Goal: Task Accomplishment & Management: Complete application form

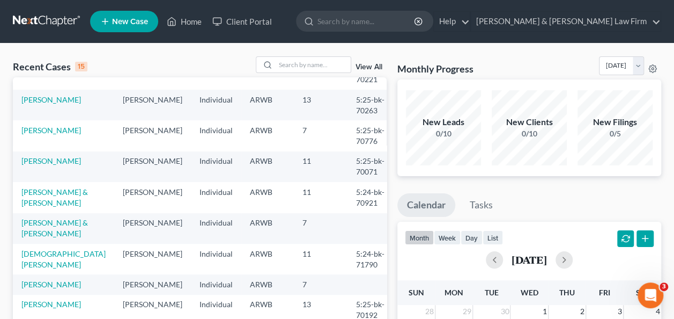
scroll to position [234, 0]
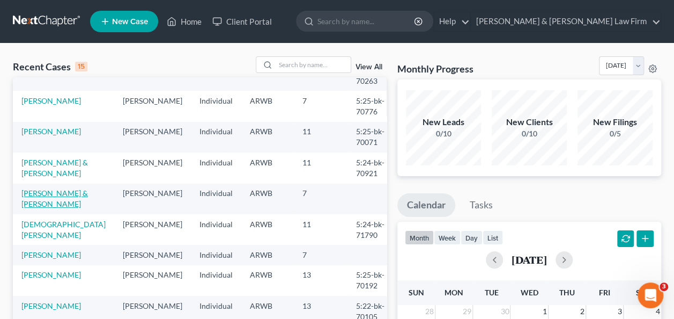
click at [41, 188] on link "[PERSON_NAME] & [PERSON_NAME]" at bounding box center [54, 198] width 67 height 20
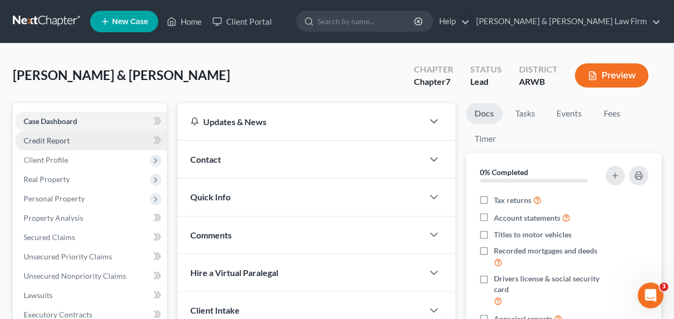
click at [87, 139] on link "Credit Report" at bounding box center [91, 140] width 152 height 19
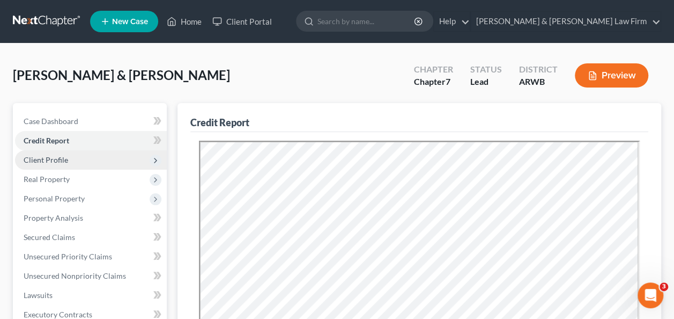
click at [52, 160] on span "Client Profile" at bounding box center [46, 159] width 45 height 9
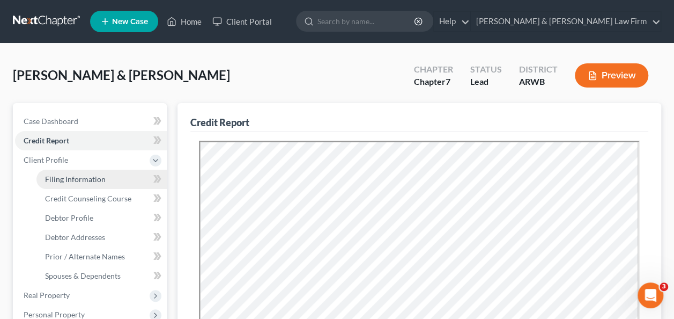
click at [73, 181] on span "Filing Information" at bounding box center [75, 178] width 61 height 9
select select "1"
select select "0"
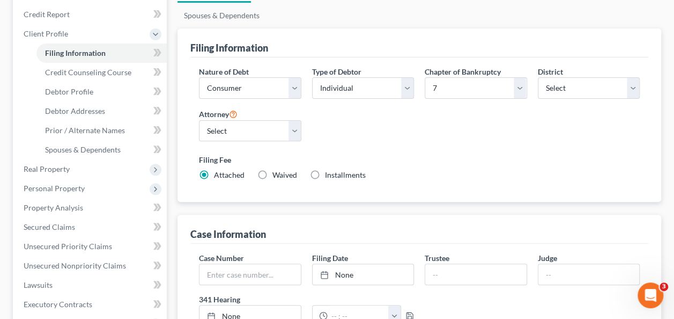
scroll to position [11, 0]
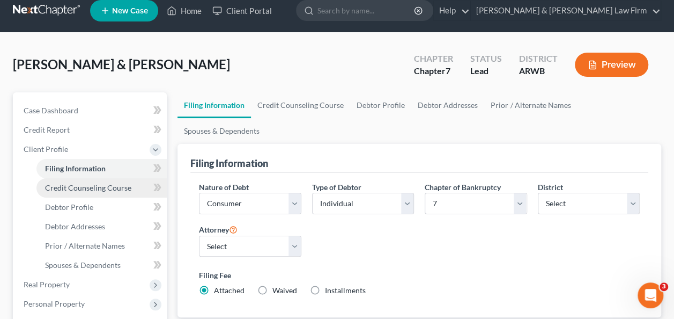
click at [96, 185] on span "Credit Counseling Course" at bounding box center [88, 187] width 86 height 9
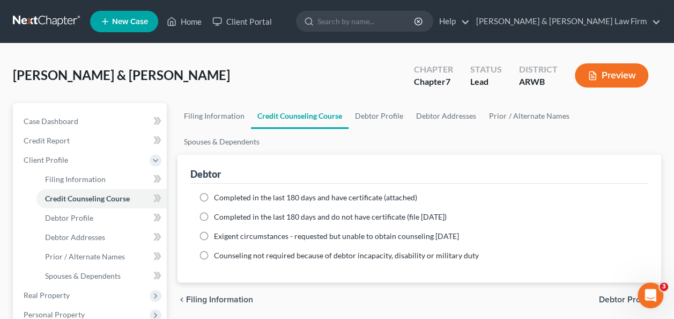
click at [214, 192] on label "Completed in the last 180 days and have certificate (attached)" at bounding box center [315, 197] width 203 height 11
click at [218, 192] on input "Completed in the last 180 days and have certificate (attached)" at bounding box center [221, 195] width 7 height 7
radio input "true"
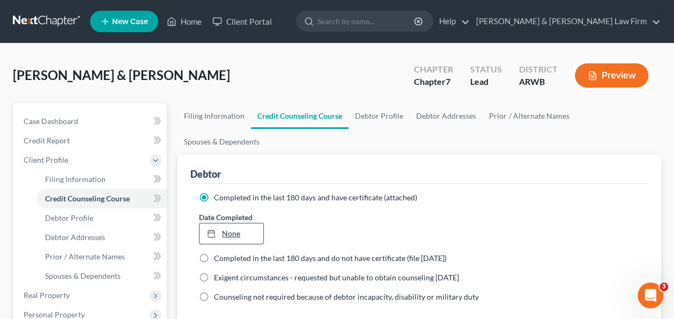
type input "[DATE]"
click at [235, 223] on link "[DATE]" at bounding box center [231, 233] width 63 height 20
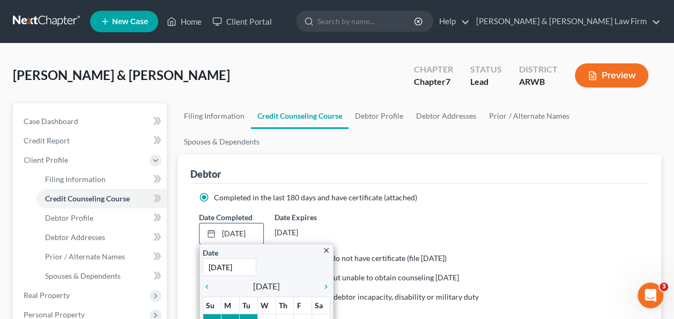
scroll to position [54, 0]
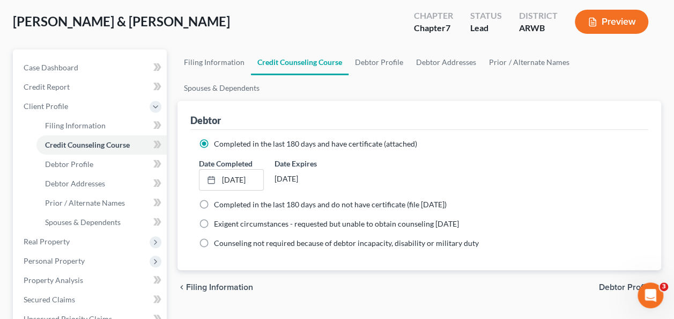
click at [214, 199] on label "Completed in the last 180 days and do not have certificate (file [DATE])" at bounding box center [330, 204] width 233 height 11
click at [218, 199] on input "Completed in the last 180 days and do not have certificate (file [DATE])" at bounding box center [221, 202] width 7 height 7
radio input "true"
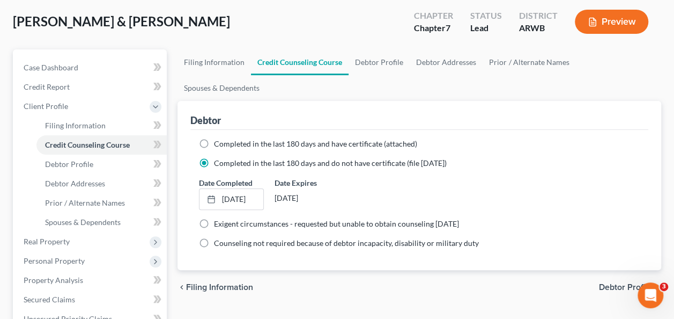
click at [214, 138] on label "Completed in the last 180 days and have certificate (attached)" at bounding box center [315, 143] width 203 height 11
click at [218, 138] on input "Completed in the last 180 days and have certificate (attached)" at bounding box center [221, 141] width 7 height 7
radio input "true"
radio input "false"
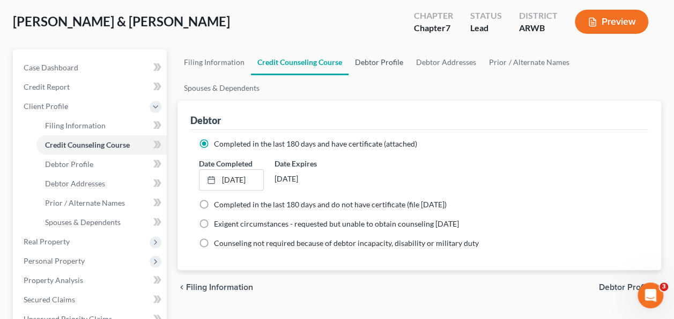
click at [379, 63] on link "Debtor Profile" at bounding box center [379, 62] width 61 height 26
select select "1"
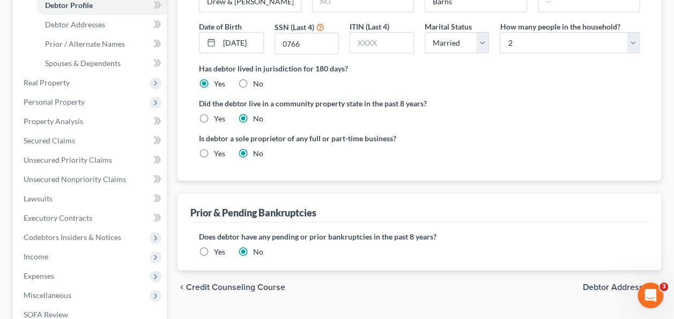
scroll to position [268, 0]
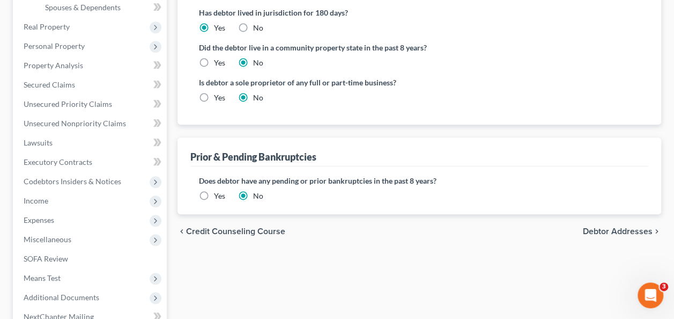
click at [605, 227] on span "Debtor Addresses" at bounding box center [618, 231] width 70 height 9
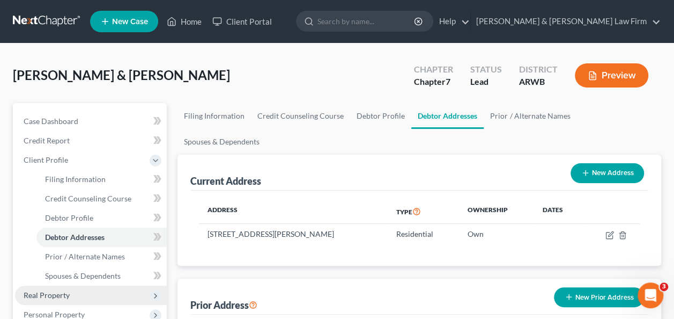
click at [58, 297] on span "Real Property" at bounding box center [47, 294] width 46 height 9
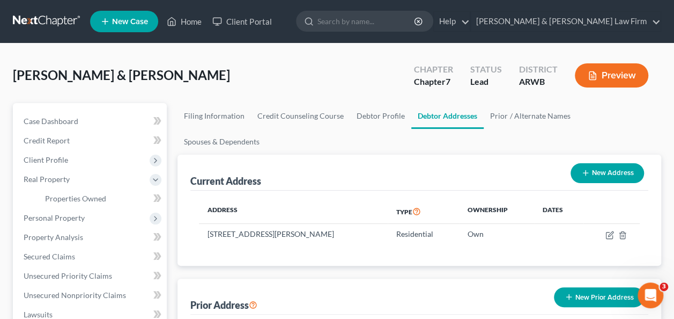
scroll to position [107, 0]
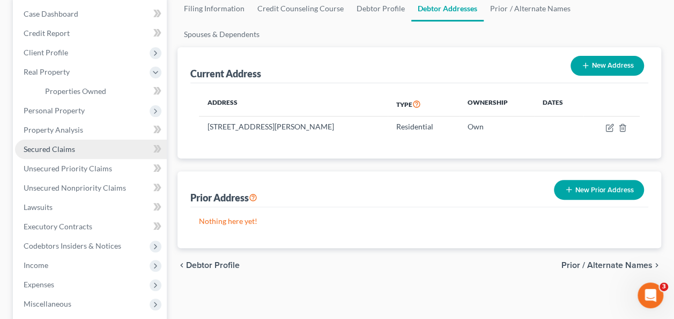
click at [64, 152] on span "Secured Claims" at bounding box center [50, 148] width 52 height 9
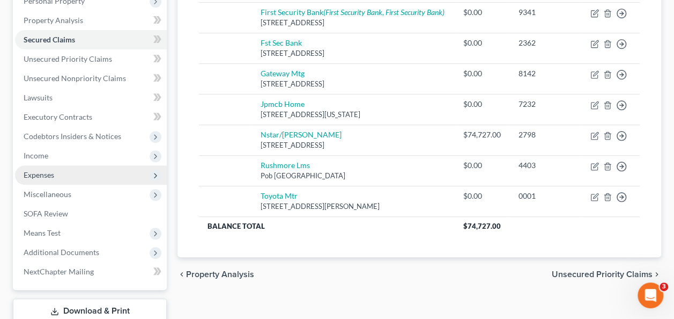
scroll to position [215, 0]
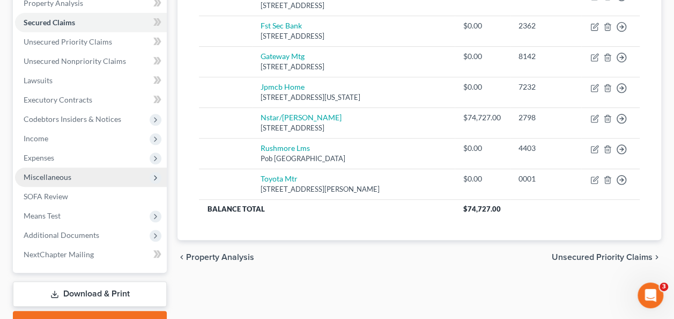
click at [53, 177] on span "Miscellaneous" at bounding box center [48, 176] width 48 height 9
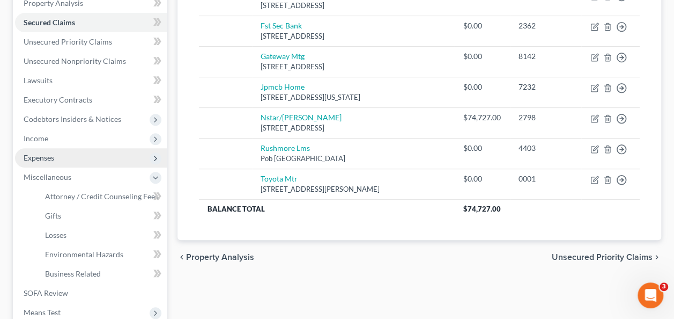
click at [33, 158] on span "Expenses" at bounding box center [39, 157] width 31 height 9
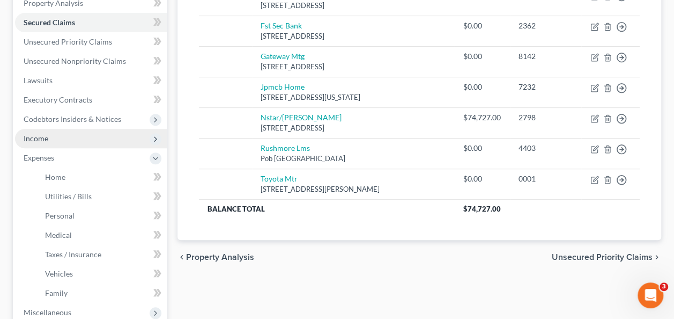
click at [41, 136] on span "Income" at bounding box center [36, 138] width 25 height 9
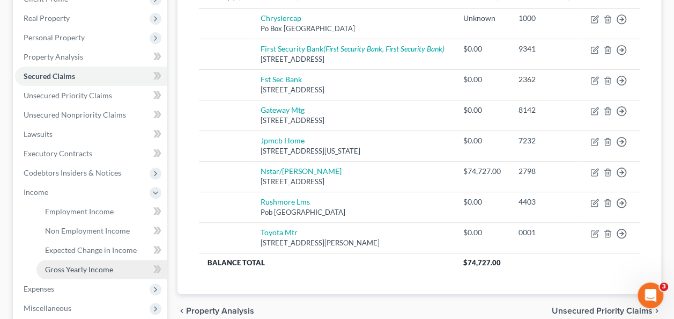
scroll to position [107, 0]
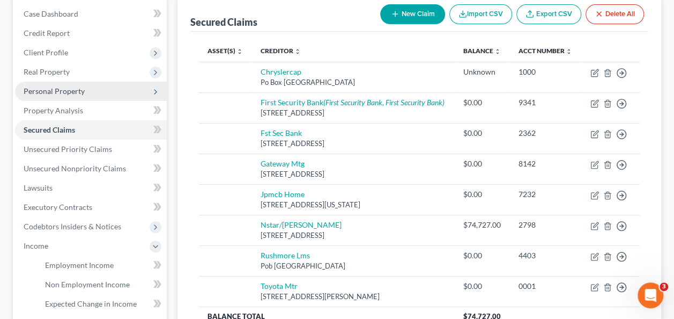
click at [57, 90] on span "Personal Property" at bounding box center [54, 90] width 61 height 9
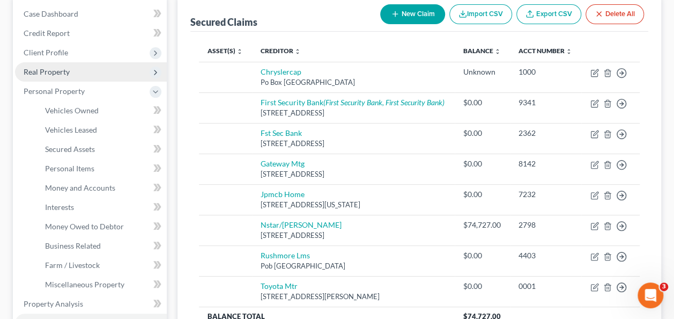
click at [58, 70] on span "Real Property" at bounding box center [47, 71] width 46 height 9
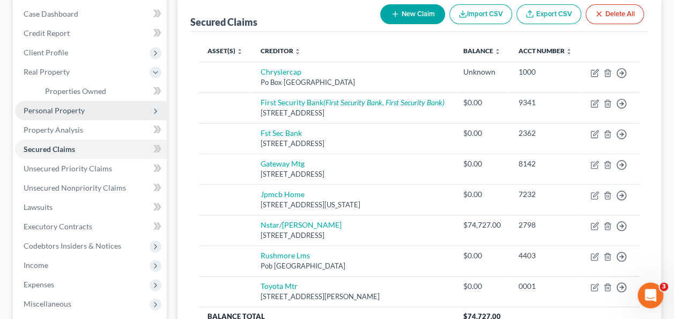
click at [78, 114] on span "Personal Property" at bounding box center [54, 110] width 61 height 9
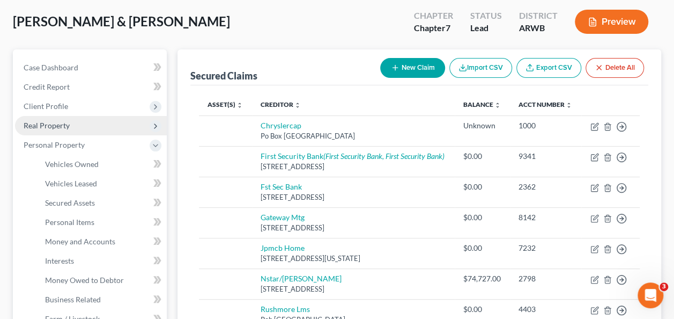
scroll to position [0, 0]
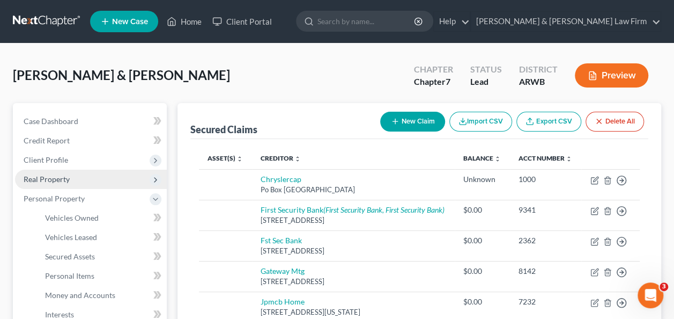
click at [63, 179] on span "Real Property" at bounding box center [47, 178] width 46 height 9
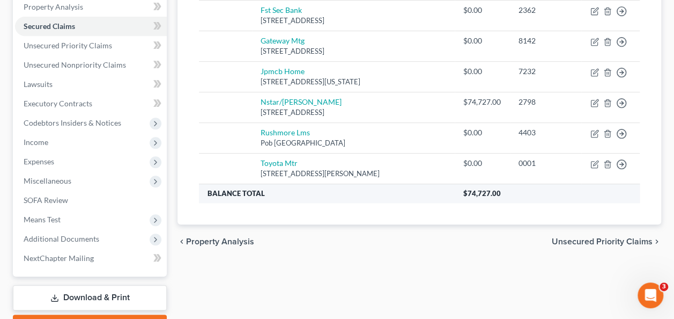
scroll to position [215, 0]
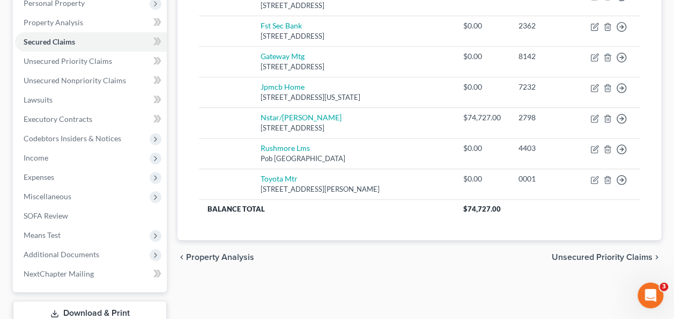
click at [595, 253] on span "Unsecured Priority Claims" at bounding box center [602, 257] width 101 height 9
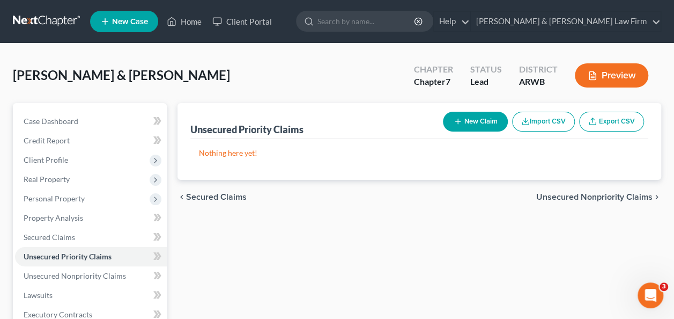
click at [599, 195] on span "Unsecured Nonpriority Claims" at bounding box center [595, 197] width 116 height 9
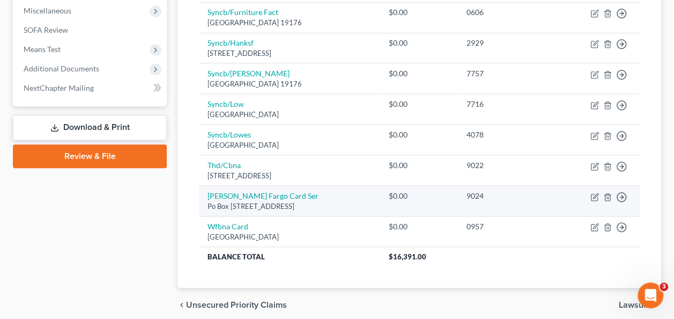
scroll to position [422, 0]
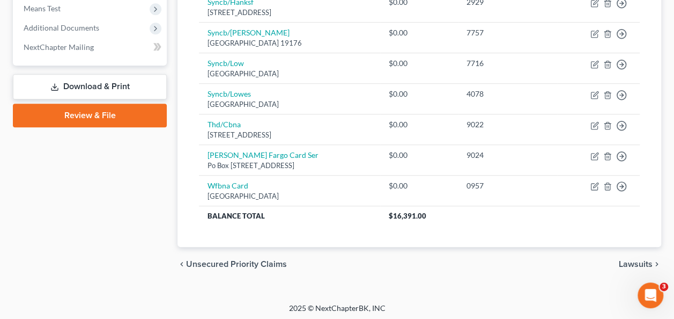
click at [631, 261] on span "Lawsuits" at bounding box center [636, 264] width 34 height 9
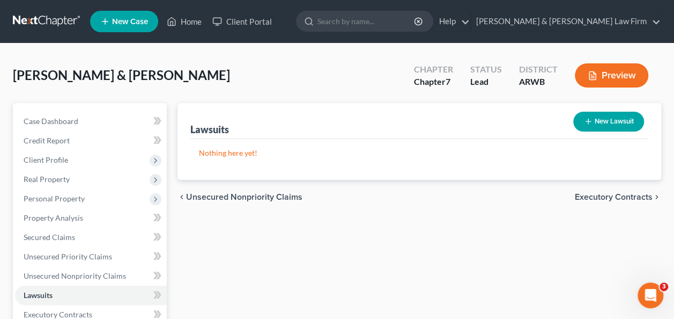
click at [592, 195] on span "Executory Contracts" at bounding box center [614, 197] width 78 height 9
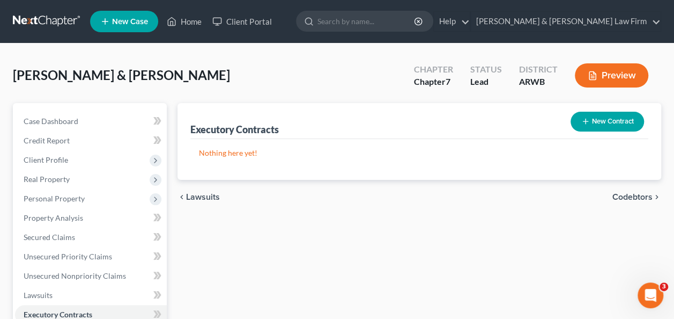
click at [636, 194] on span "Codebtors" at bounding box center [633, 197] width 40 height 9
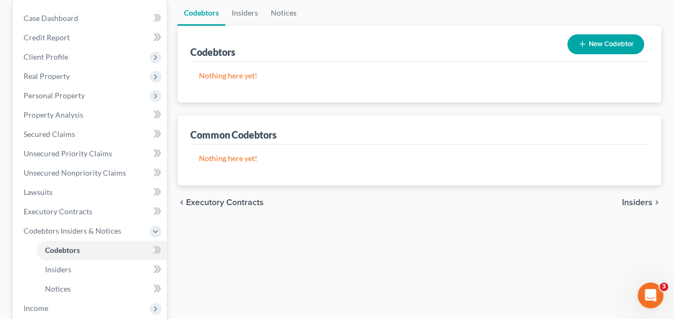
scroll to position [161, 0]
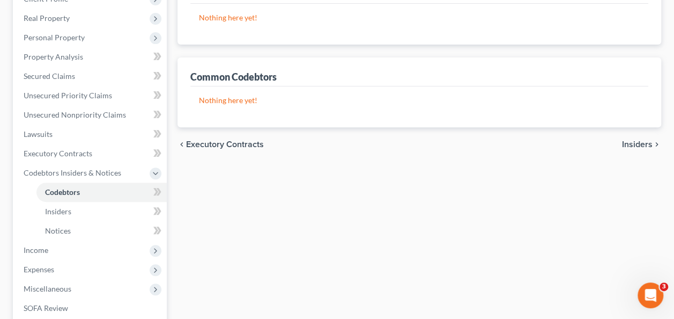
click at [635, 146] on span "Insiders" at bounding box center [637, 144] width 31 height 9
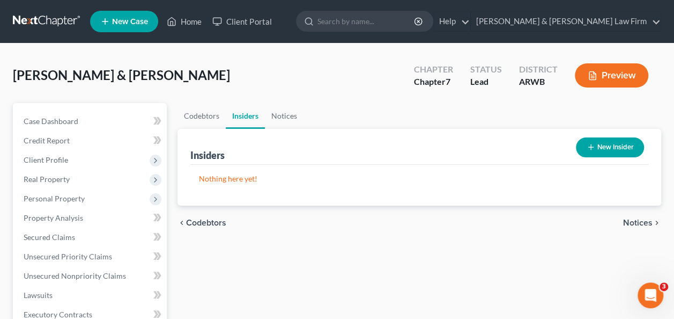
click at [634, 219] on span "Notices" at bounding box center [638, 222] width 30 height 9
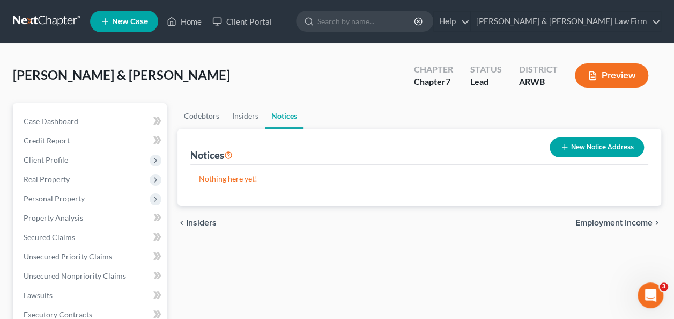
click at [629, 221] on span "Employment Income" at bounding box center [614, 222] width 77 height 9
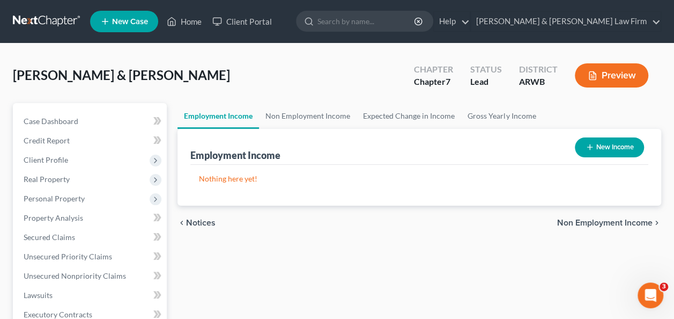
click at [601, 222] on span "Non Employment Income" at bounding box center [605, 222] width 96 height 9
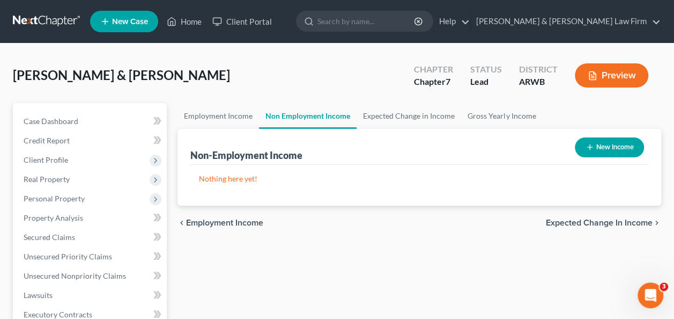
click at [601, 222] on span "Expected Change in Income" at bounding box center [599, 222] width 107 height 9
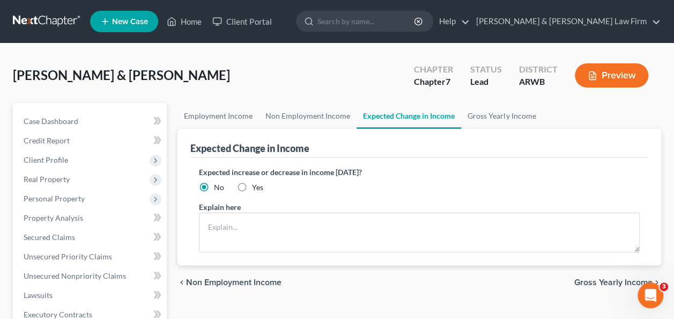
click at [583, 282] on span "Gross Yearly Income" at bounding box center [614, 282] width 78 height 9
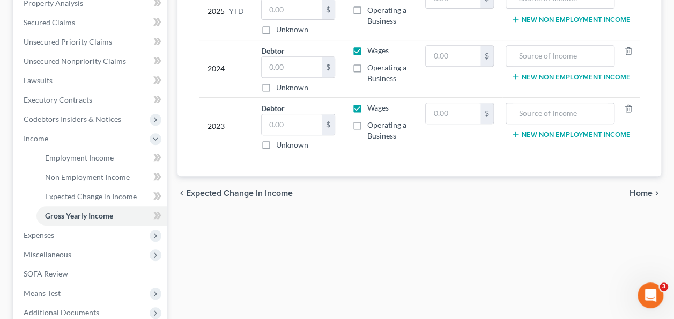
scroll to position [268, 0]
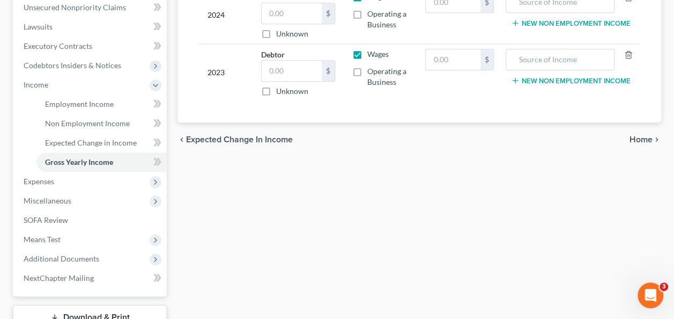
click at [635, 135] on span "Home" at bounding box center [641, 139] width 23 height 9
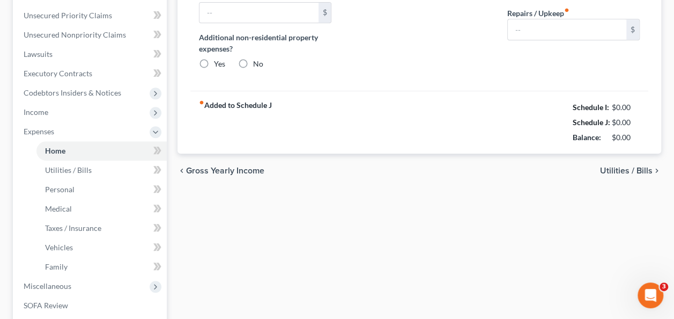
type input "0.00"
radio input "true"
type input "0.00"
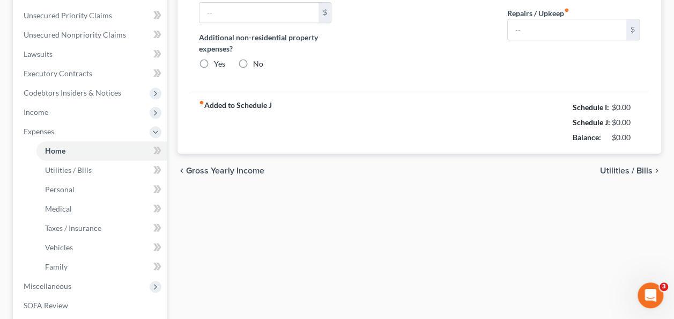
type input "0.00"
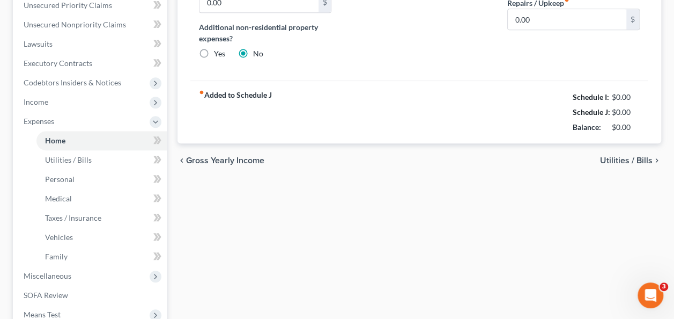
scroll to position [268, 0]
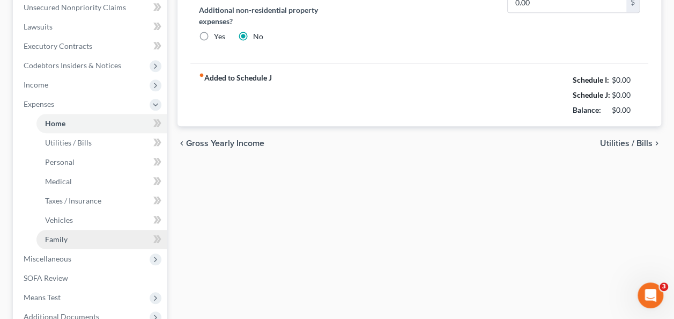
click at [67, 239] on span "Family" at bounding box center [56, 238] width 23 height 9
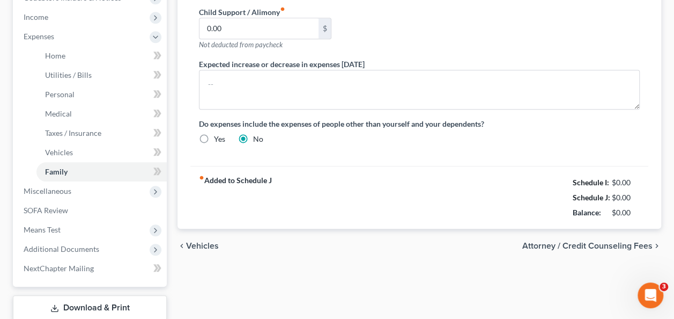
scroll to position [376, 0]
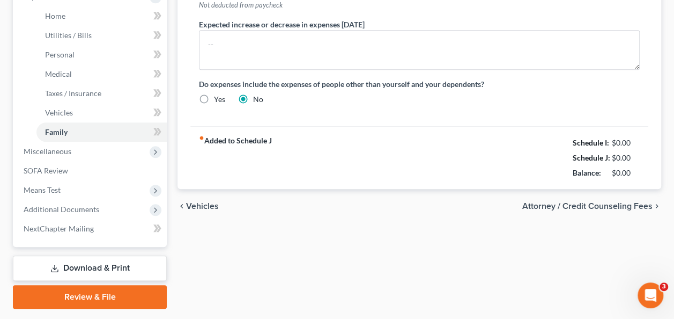
click at [575, 202] on span "Attorney / Credit Counseling Fees" at bounding box center [588, 206] width 130 height 9
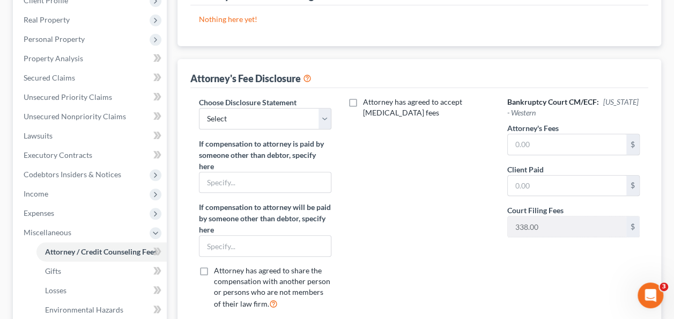
scroll to position [161, 0]
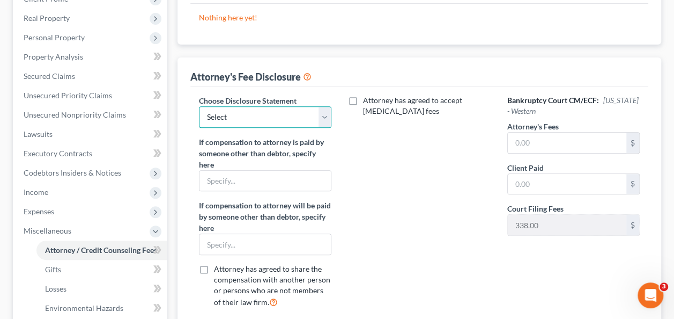
click at [325, 110] on select "Select Attorney Fee Agreement - Special Attorney Fee Agreement" at bounding box center [265, 116] width 133 height 21
click at [432, 239] on div "Attorney has agreed to accept [MEDICAL_DATA] fees" at bounding box center [419, 206] width 154 height 222
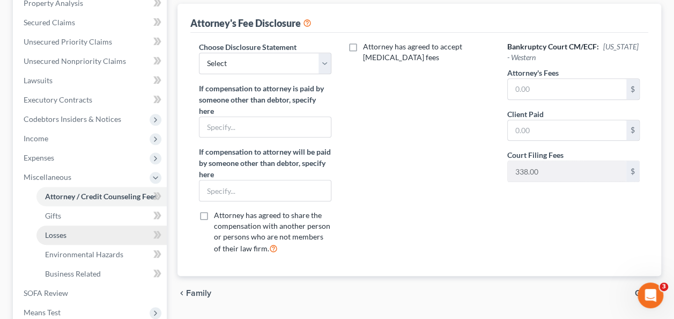
scroll to position [322, 0]
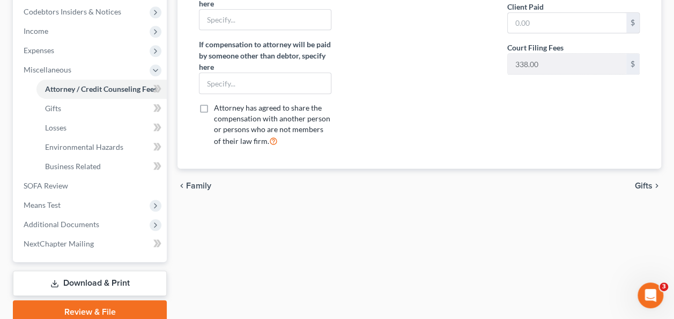
click at [642, 181] on span "Gifts" at bounding box center [644, 185] width 18 height 9
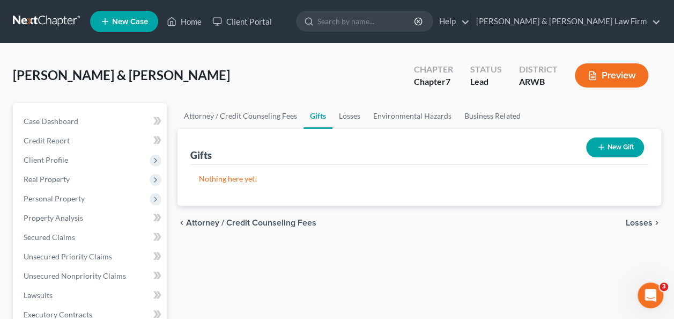
click at [638, 224] on span "Losses" at bounding box center [639, 222] width 27 height 9
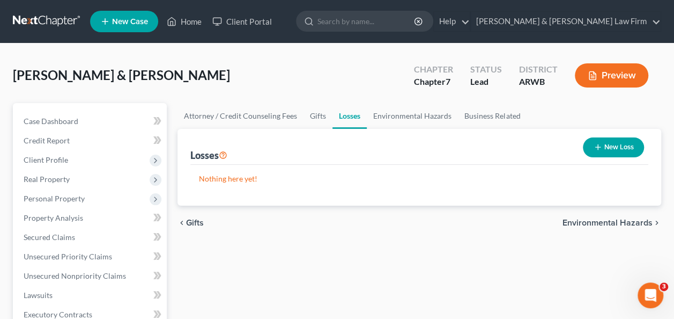
click at [608, 220] on span "Environmental Hazards" at bounding box center [608, 222] width 90 height 9
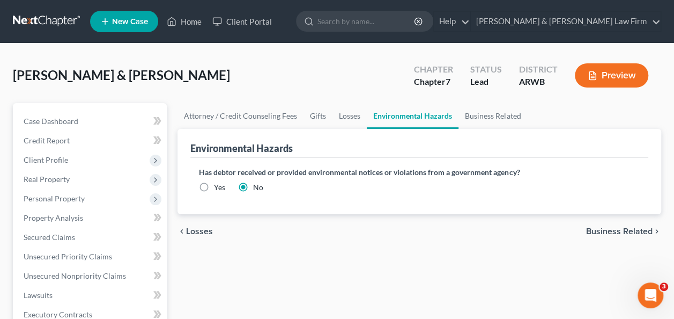
click at [602, 229] on span "Business Related" at bounding box center [619, 231] width 67 height 9
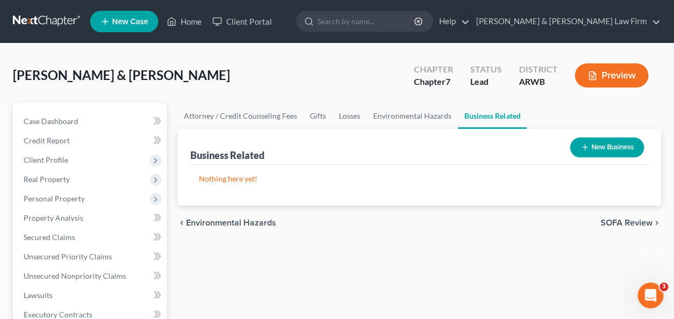
click at [631, 221] on span "SOFA Review" at bounding box center [627, 222] width 52 height 9
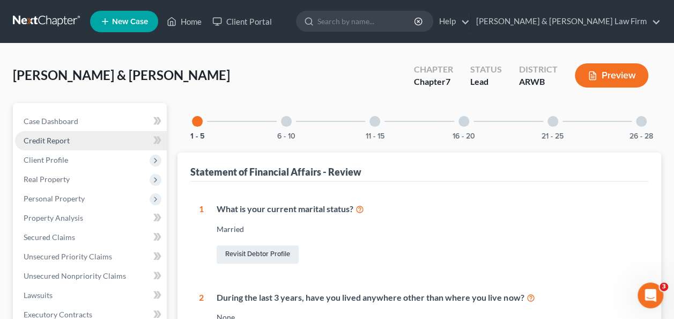
click at [54, 141] on span "Credit Report" at bounding box center [47, 140] width 46 height 9
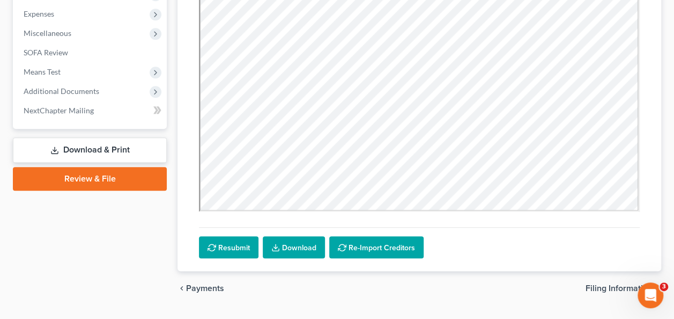
scroll to position [376, 0]
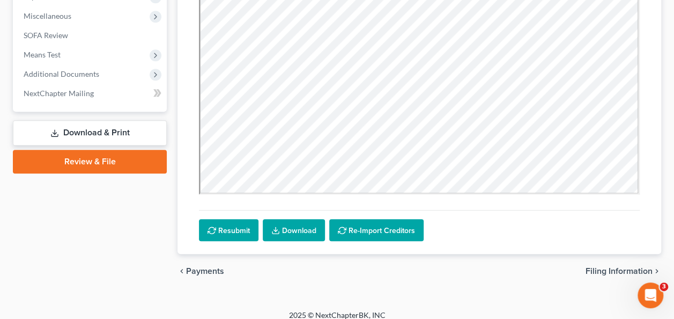
click at [591, 267] on span "Filing Information" at bounding box center [619, 271] width 67 height 9
select select "1"
select select "0"
select select "6"
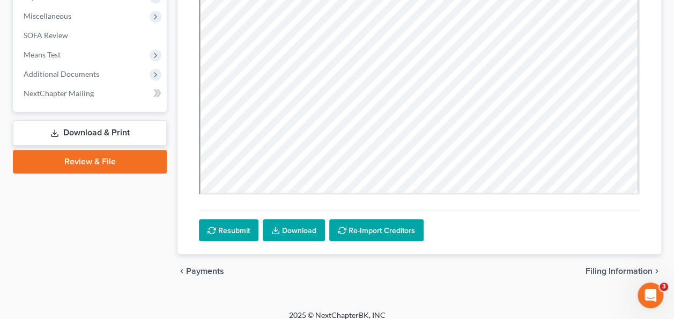
select select "0"
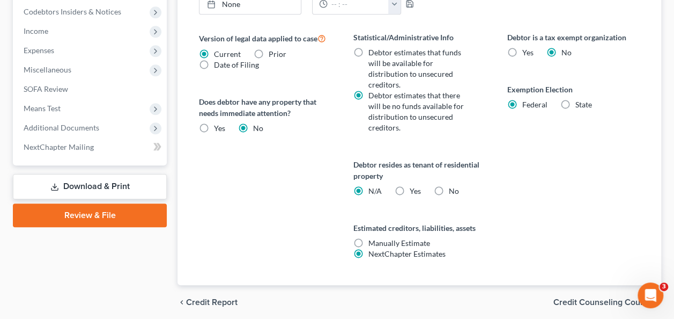
scroll to position [440, 0]
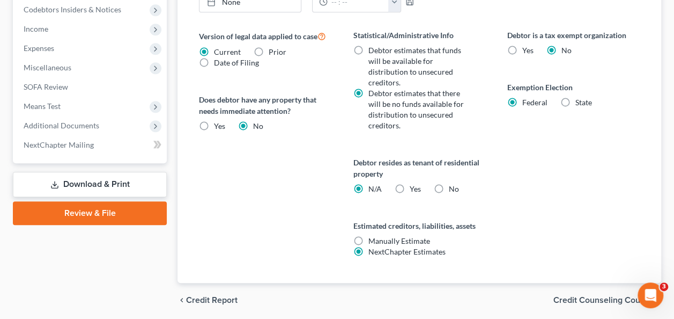
click at [598, 296] on span "Credit Counseling Course" at bounding box center [603, 300] width 99 height 9
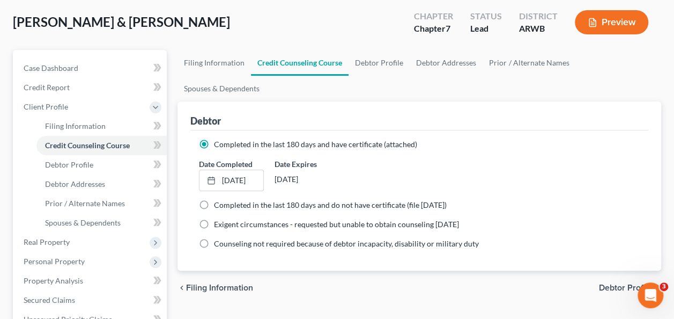
scroll to position [215, 0]
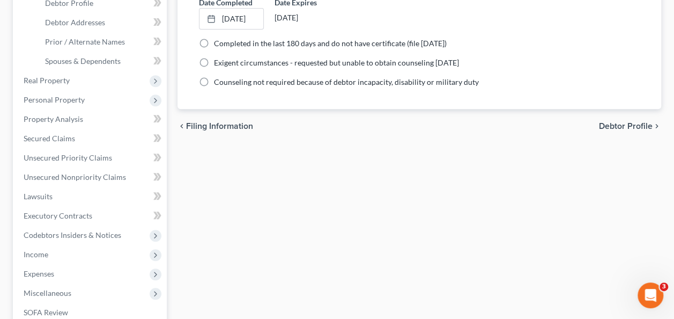
click at [620, 122] on span "Debtor Profile" at bounding box center [626, 126] width 54 height 9
select select "1"
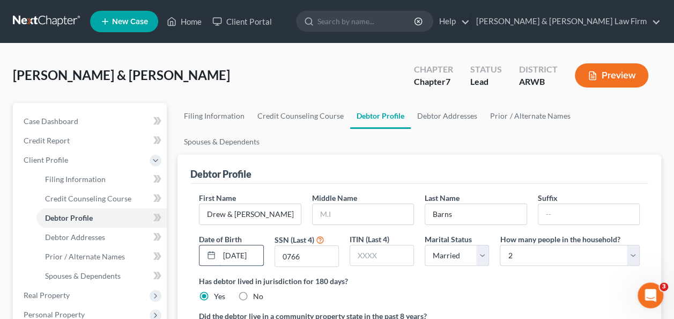
click at [257, 245] on input "[DATE]" at bounding box center [240, 255] width 43 height 20
click at [504, 280] on ng-include "First Name [PERSON_NAME] & [PERSON_NAME] Middle Name Last Name Barns Suffix Dat…" at bounding box center [419, 286] width 441 height 188
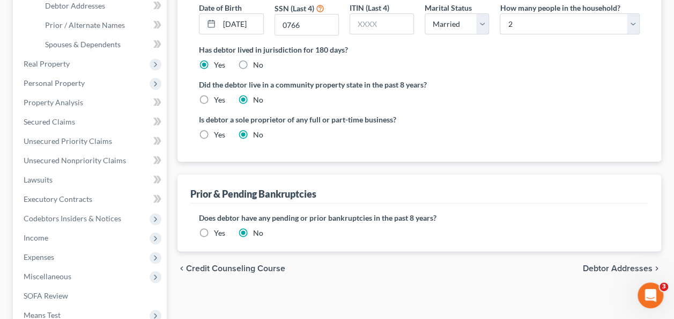
scroll to position [215, 0]
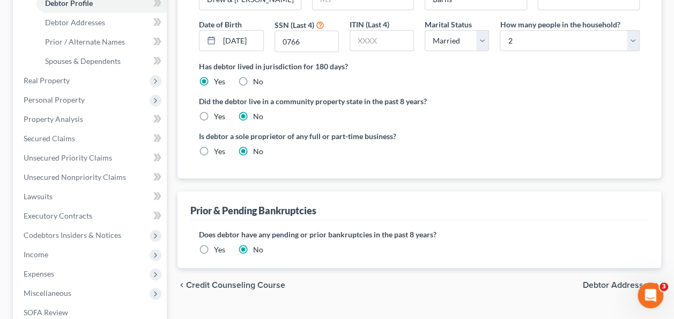
click at [598, 281] on span "Debtor Addresses" at bounding box center [618, 285] width 70 height 9
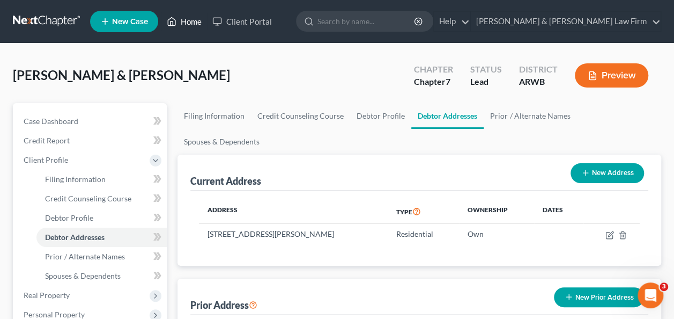
click at [183, 20] on link "Home" at bounding box center [184, 21] width 46 height 19
